Goal: Check status: Check status

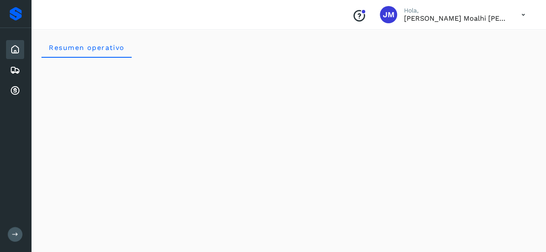
click at [527, 13] on icon at bounding box center [523, 15] width 18 height 18
click at [522, 14] on div at bounding box center [273, 126] width 546 height 252
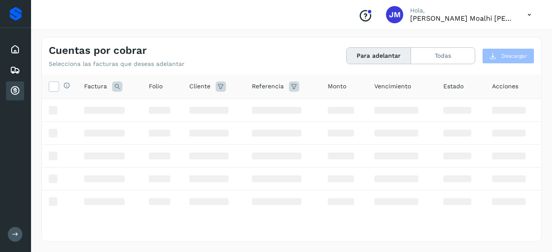
click at [19, 115] on div "Proveedores Inicio Embarques Cuentas por cobrar Salir" at bounding box center [15, 126] width 31 height 252
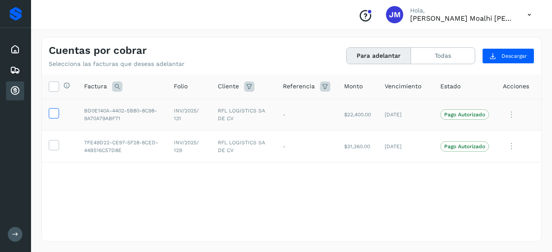
click at [54, 116] on icon at bounding box center [53, 112] width 9 height 9
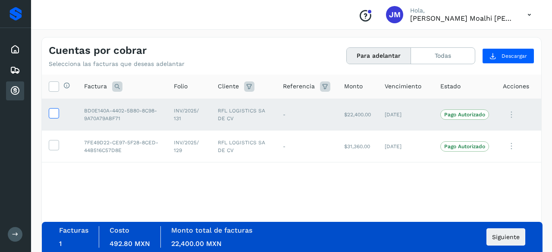
click at [58, 114] on label at bounding box center [54, 113] width 10 height 10
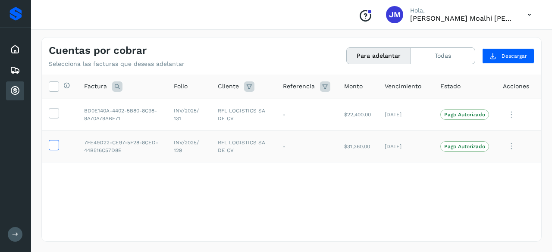
click at [53, 146] on icon at bounding box center [53, 144] width 9 height 9
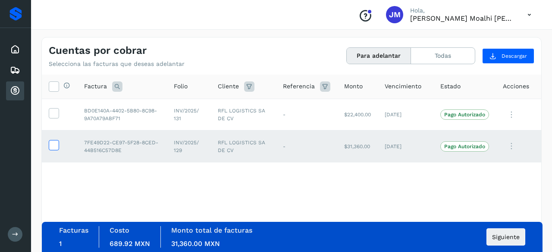
click at [53, 149] on icon at bounding box center [53, 144] width 9 height 9
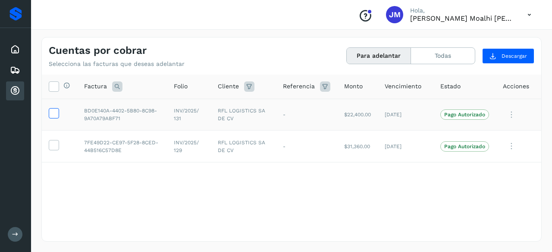
click at [56, 116] on icon at bounding box center [53, 112] width 9 height 9
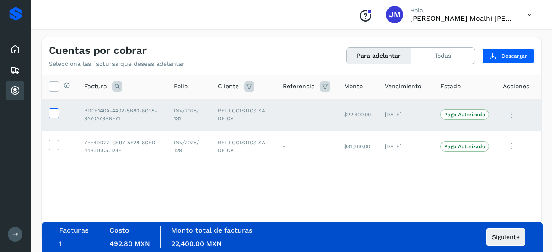
click at [54, 117] on icon at bounding box center [53, 112] width 9 height 9
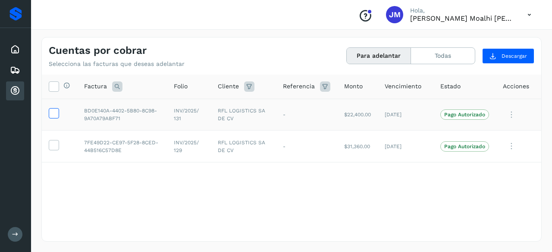
click at [54, 117] on icon at bounding box center [53, 112] width 9 height 9
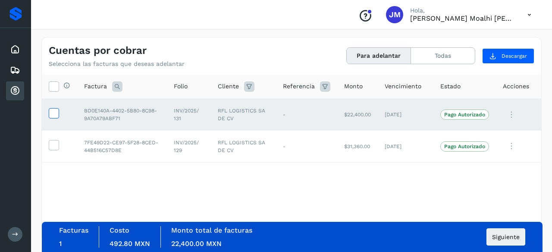
click at [55, 111] on icon at bounding box center [53, 112] width 9 height 9
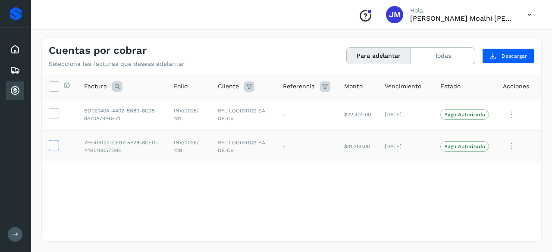
click at [53, 142] on icon at bounding box center [53, 144] width 9 height 9
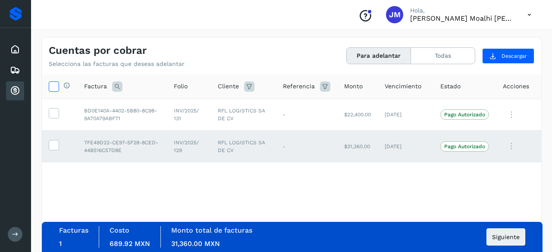
click at [52, 83] on icon at bounding box center [53, 86] width 9 height 9
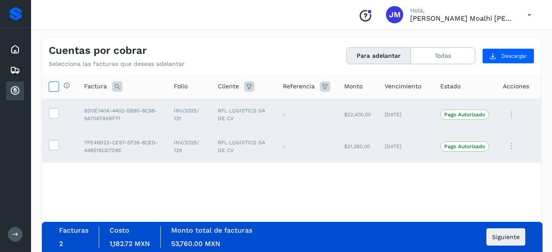
click at [50, 86] on icon at bounding box center [53, 86] width 9 height 9
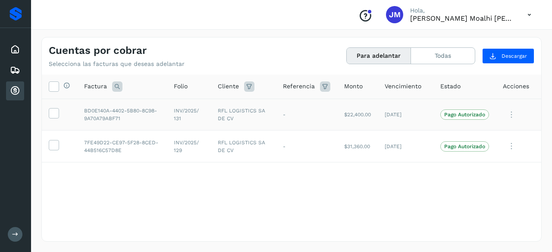
click at [59, 117] on label at bounding box center [54, 113] width 10 height 10
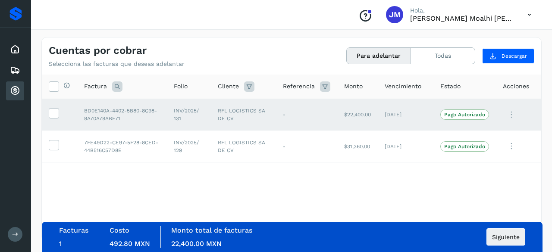
click at [513, 118] on icon at bounding box center [511, 115] width 17 height 18
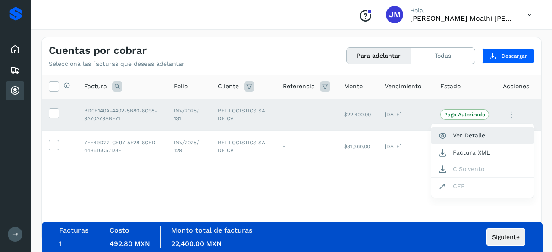
click at [453, 137] on button "Ver Detalle" at bounding box center [482, 135] width 103 height 17
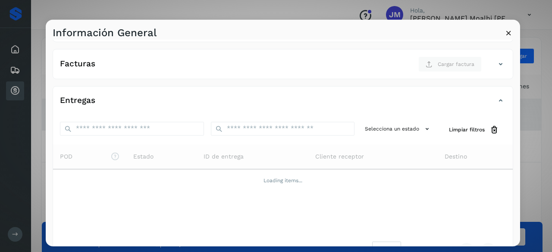
scroll to position [129, 0]
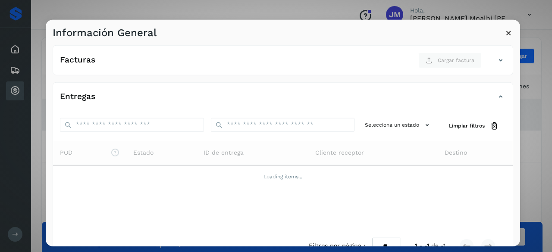
click at [507, 34] on icon at bounding box center [508, 32] width 9 height 9
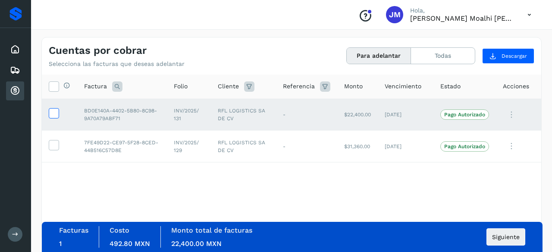
click at [56, 116] on icon at bounding box center [53, 112] width 9 height 9
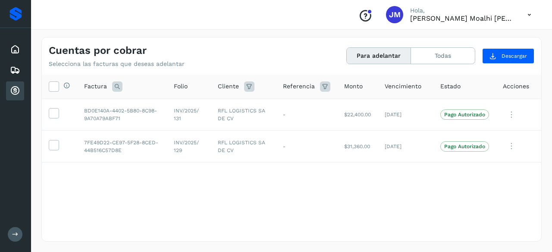
click at [91, 195] on div "Selecciona todas las facturas disponibles para adelanto Factura Folio Cliente R…" at bounding box center [291, 141] width 499 height 132
click at [54, 114] on icon at bounding box center [53, 112] width 9 height 9
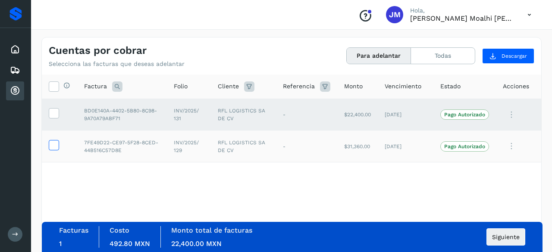
click at [51, 142] on icon at bounding box center [53, 144] width 9 height 9
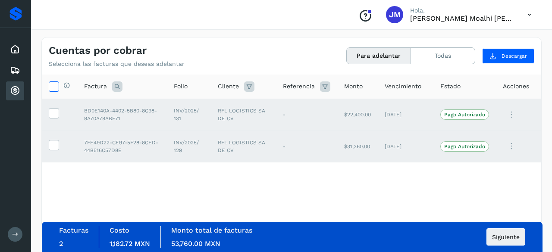
click at [49, 83] on label at bounding box center [54, 87] width 10 height 10
